Goal: Information Seeking & Learning: Learn about a topic

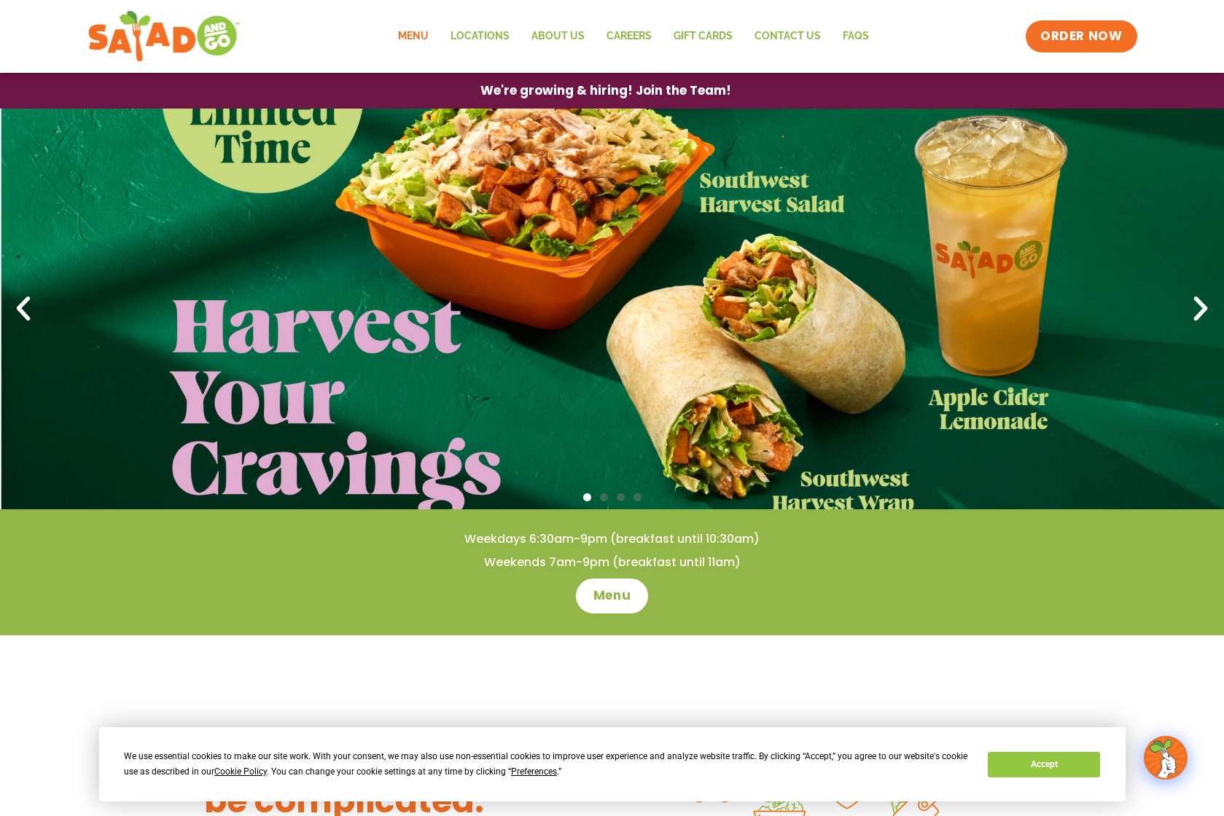
click at [413, 34] on link "Menu" at bounding box center [413, 37] width 52 height 34
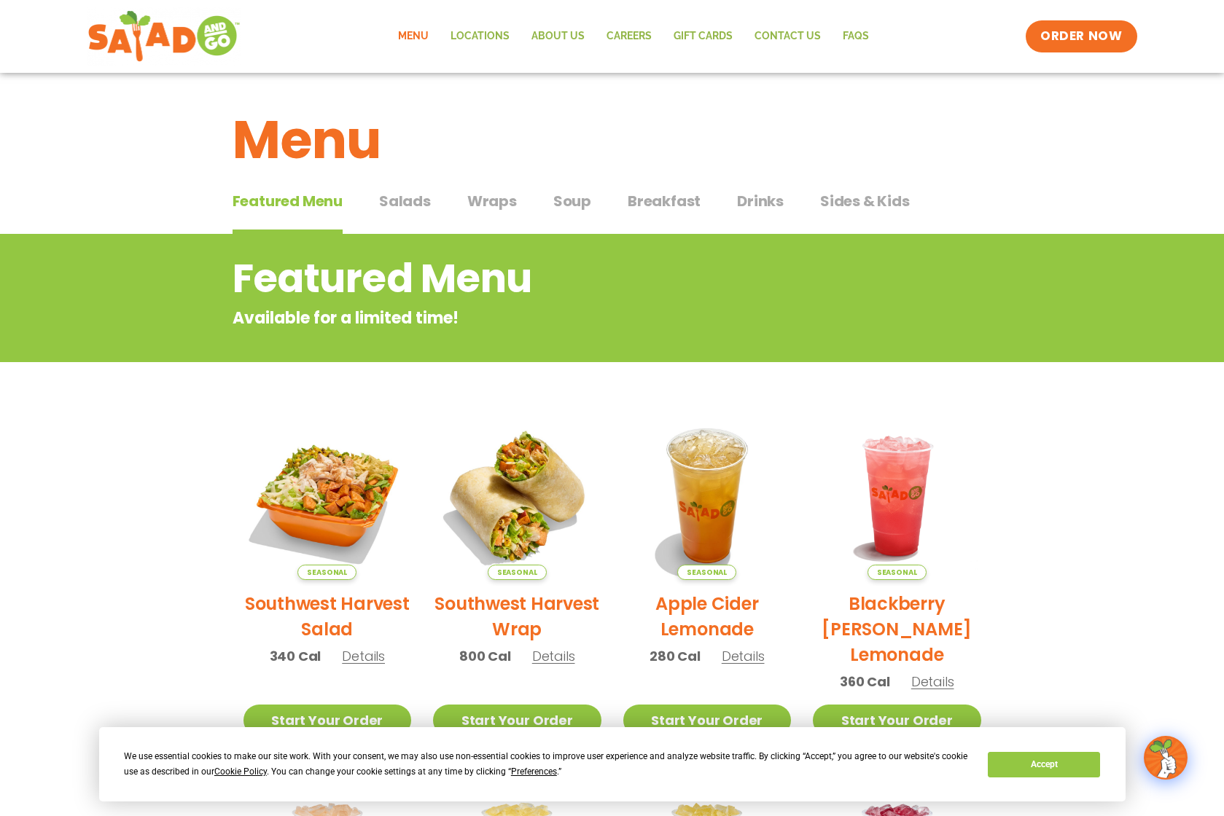
click at [565, 201] on span "Soup" at bounding box center [572, 201] width 38 height 22
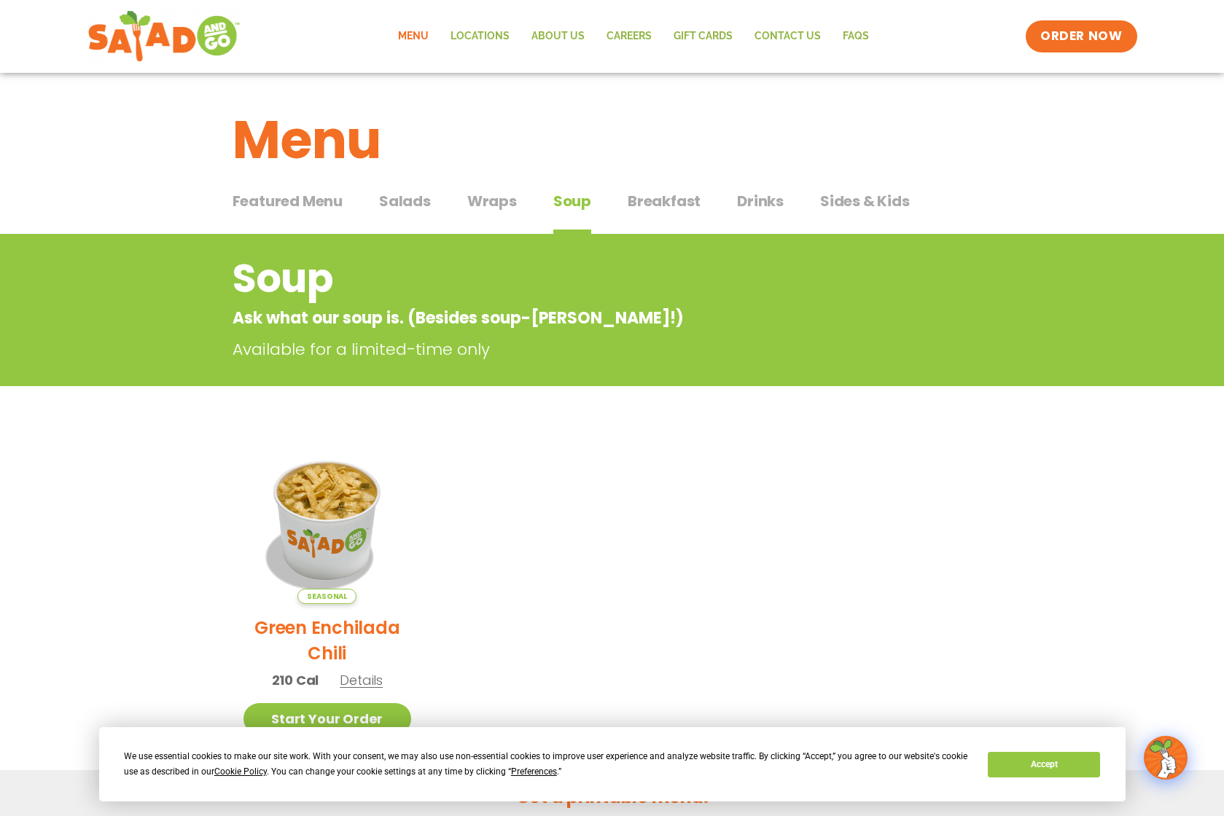
click at [321, 195] on span "Featured Menu" at bounding box center [288, 201] width 110 height 22
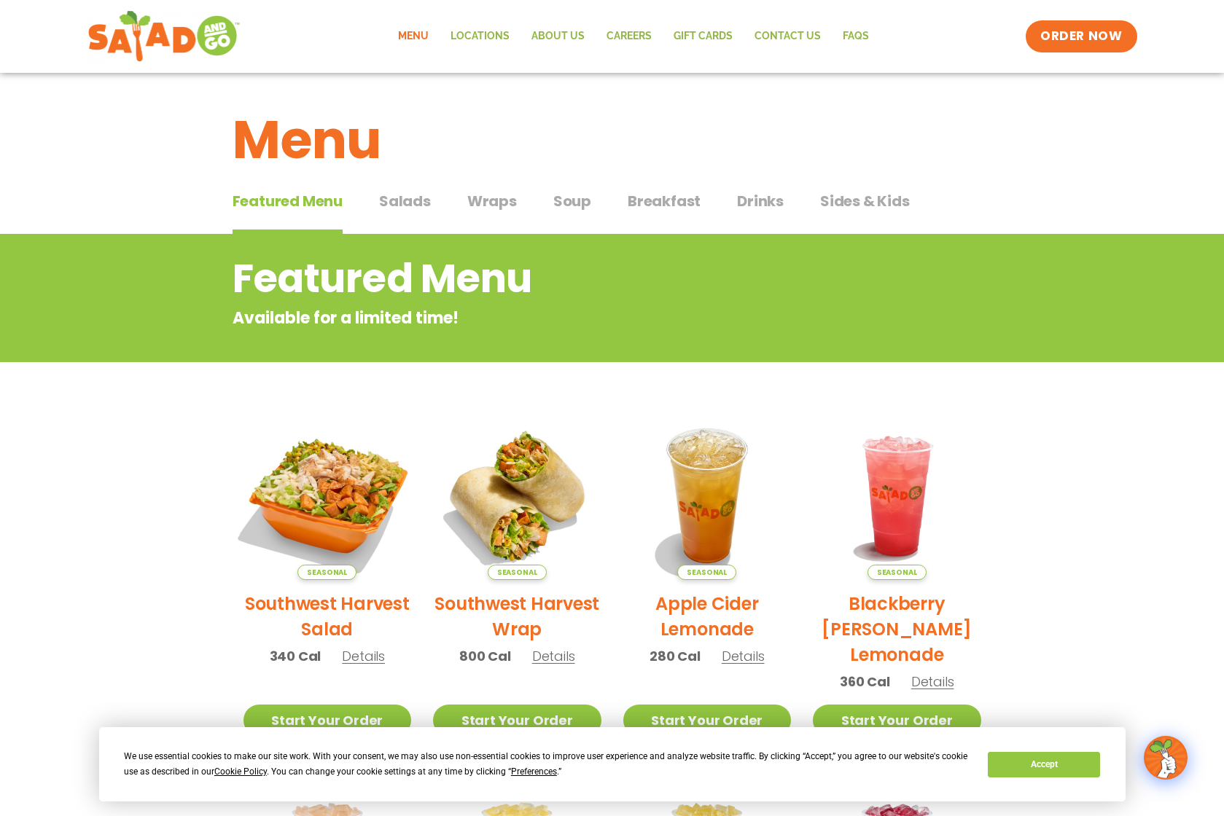
click at [356, 489] on img at bounding box center [327, 496] width 198 height 198
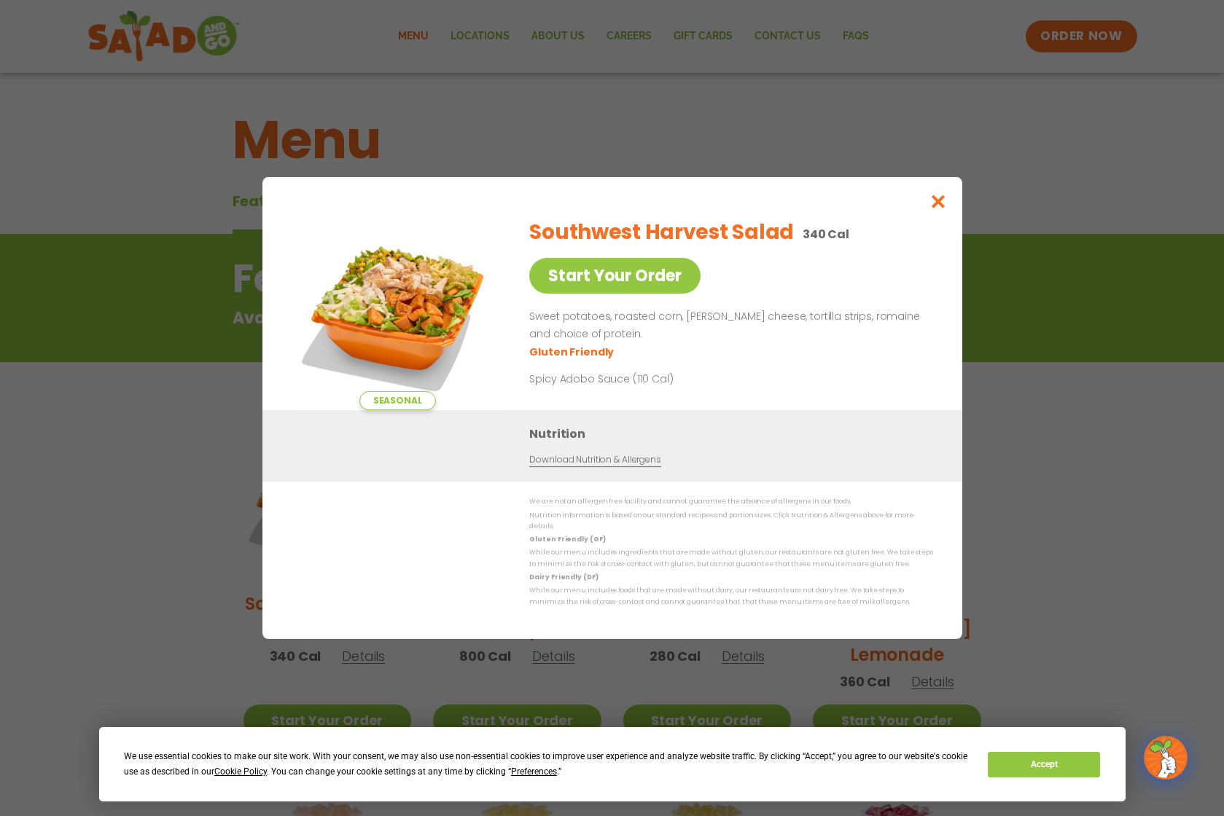
click at [939, 206] on icon "Close modal" at bounding box center [938, 201] width 18 height 15
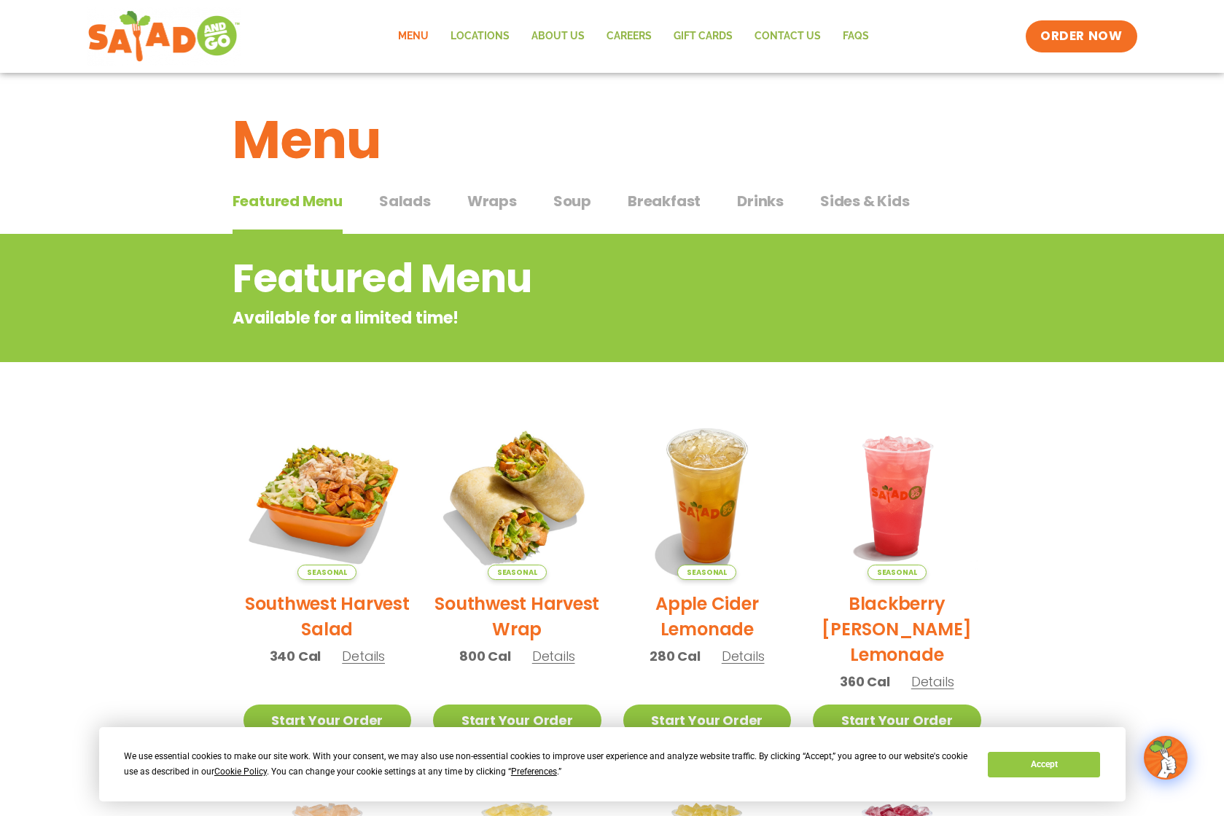
click at [416, 196] on span "Salads" at bounding box center [405, 201] width 52 height 22
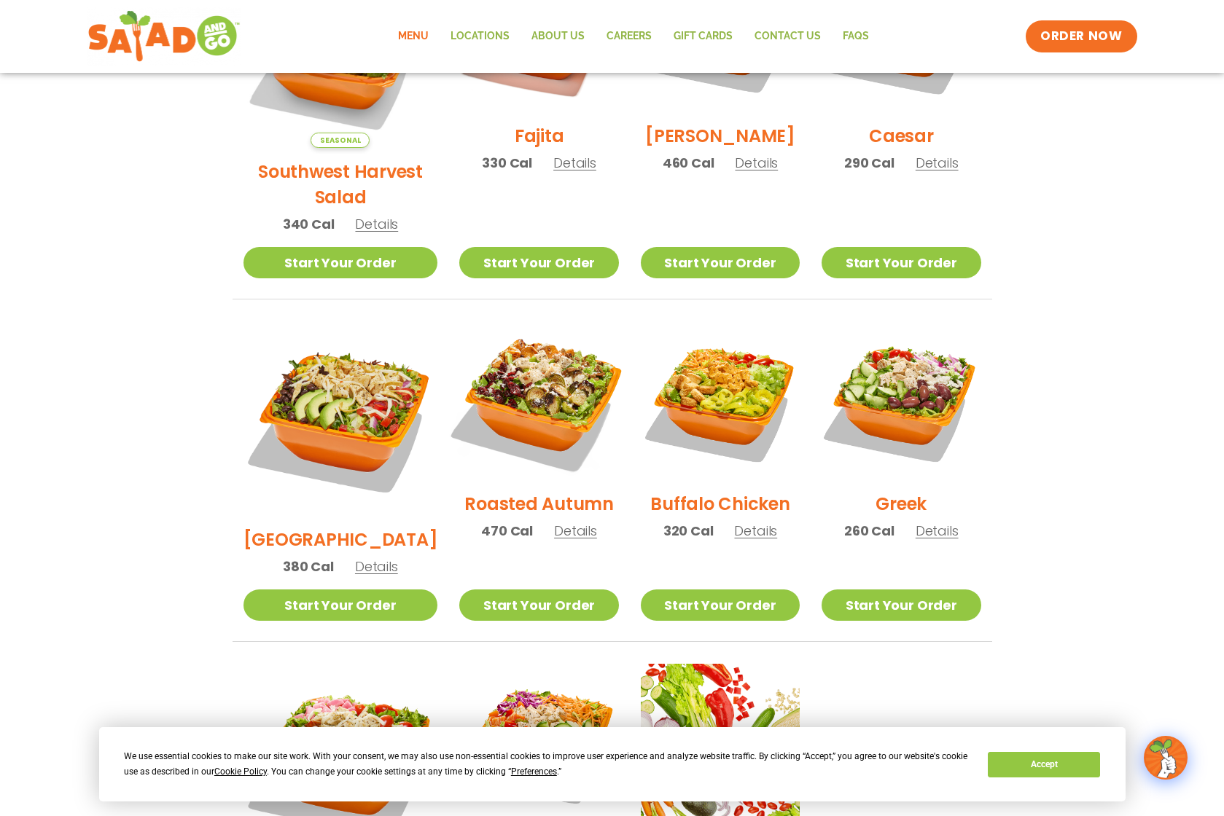
scroll to position [531, 0]
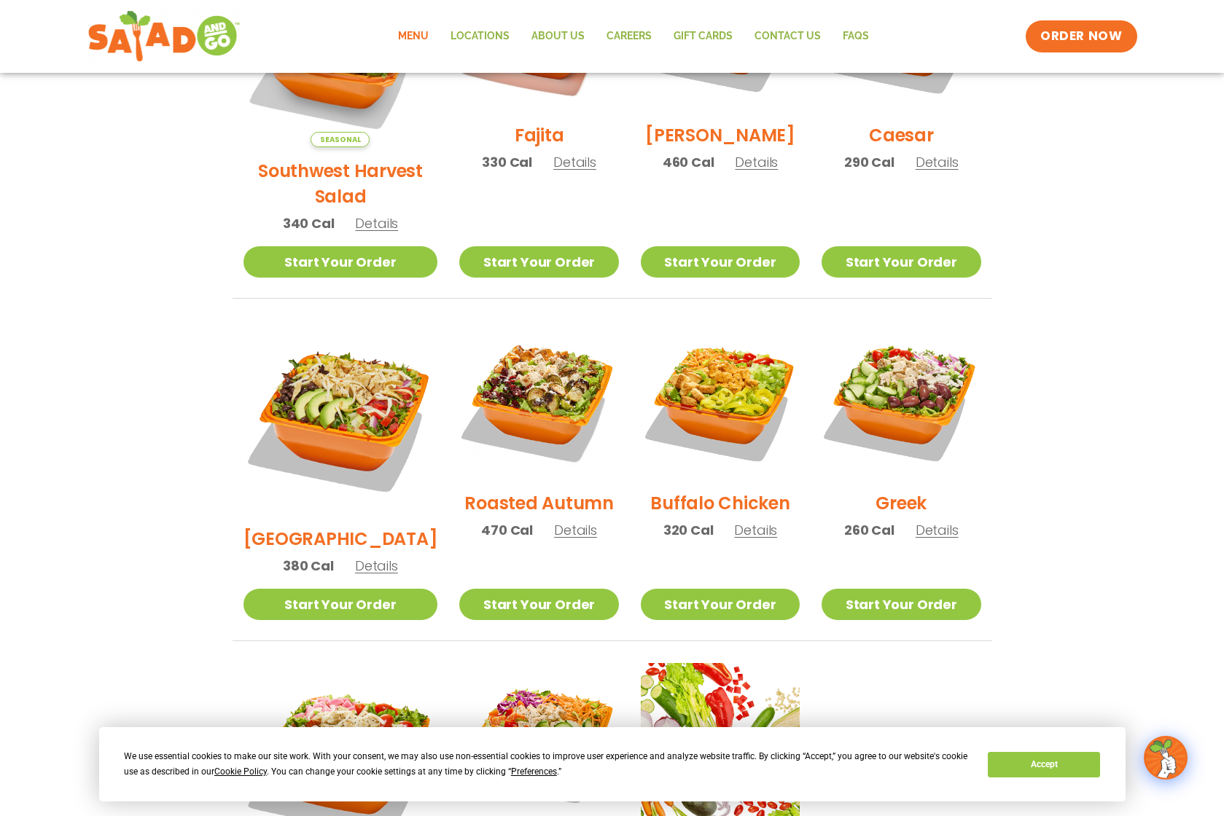
click at [538, 361] on img at bounding box center [538, 400] width 159 height 159
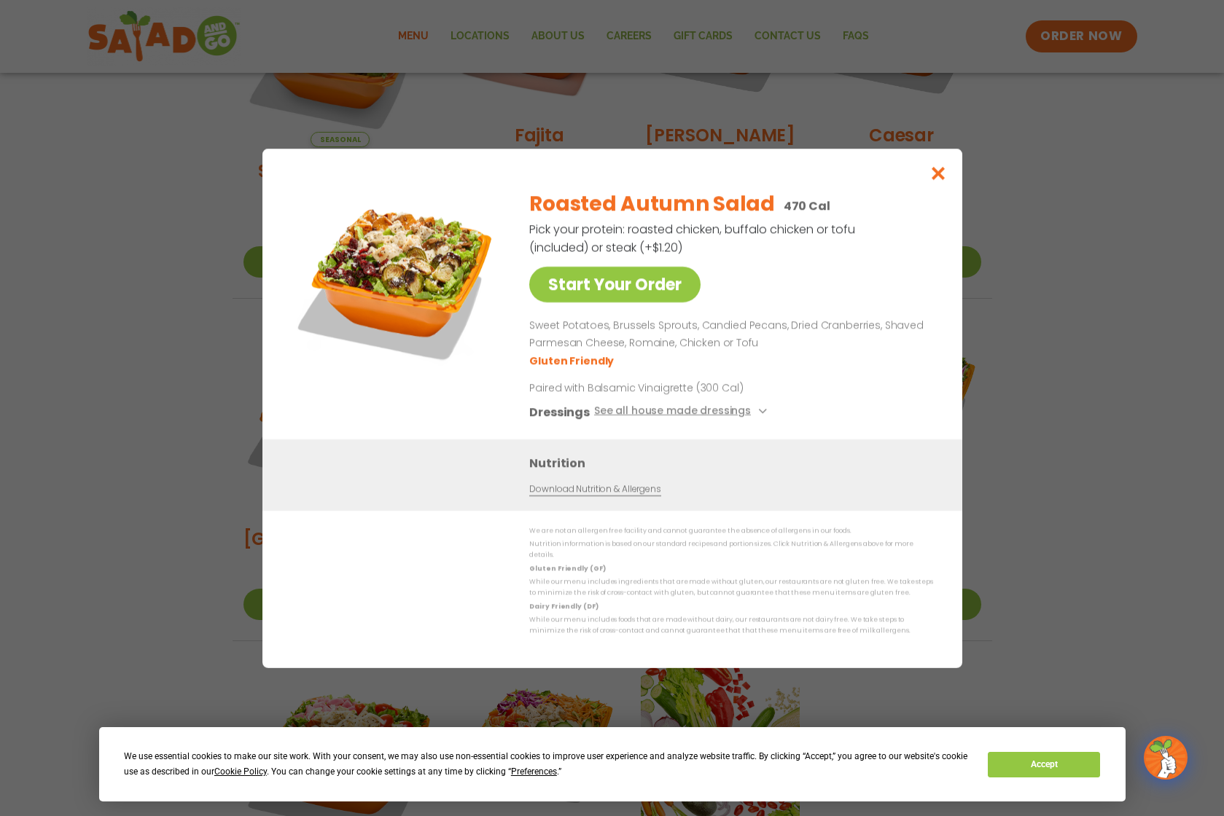
click at [934, 179] on icon "Close modal" at bounding box center [938, 172] width 18 height 15
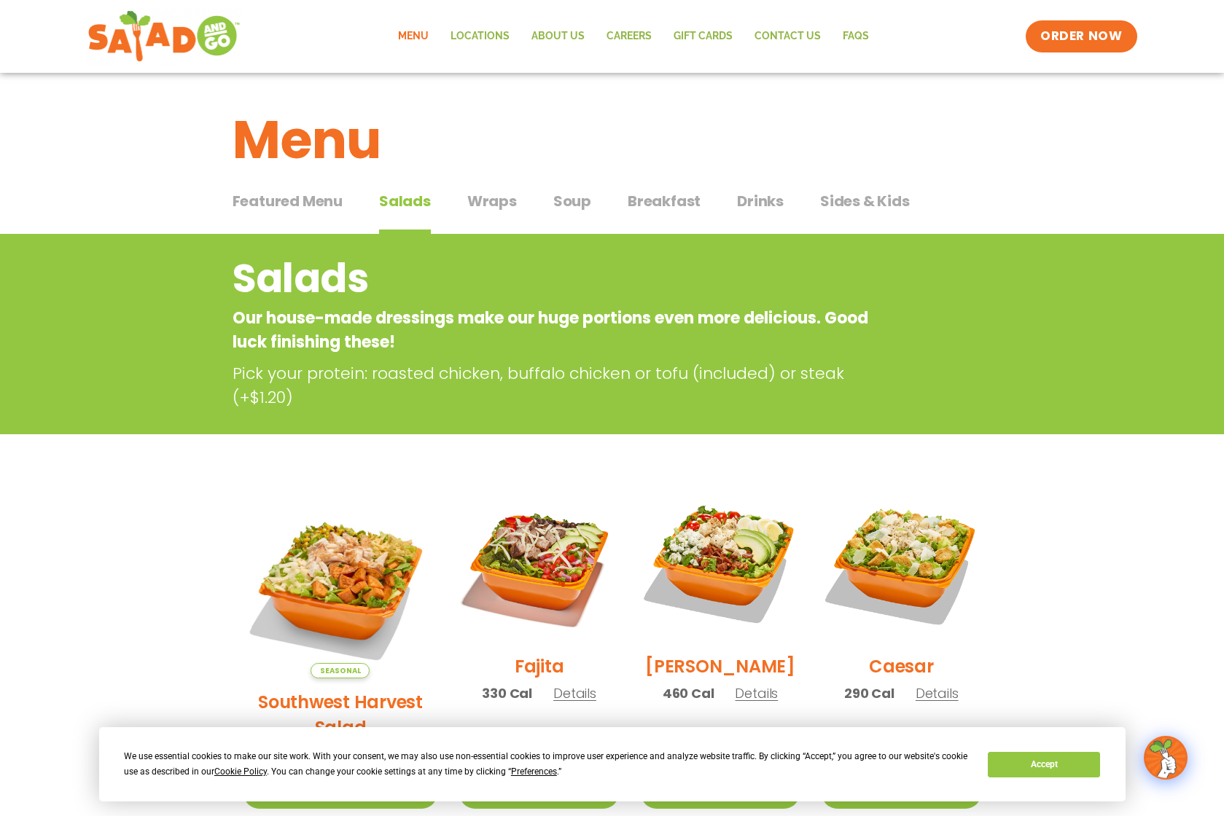
scroll to position [0, 0]
